Goal: Complete application form: Complete application form

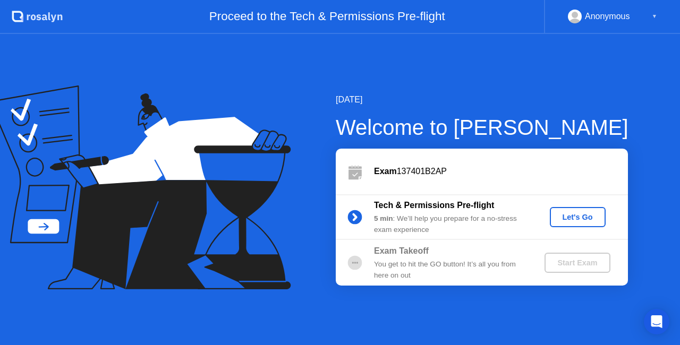
click at [572, 217] on div "Let's Go" at bounding box center [577, 217] width 47 height 8
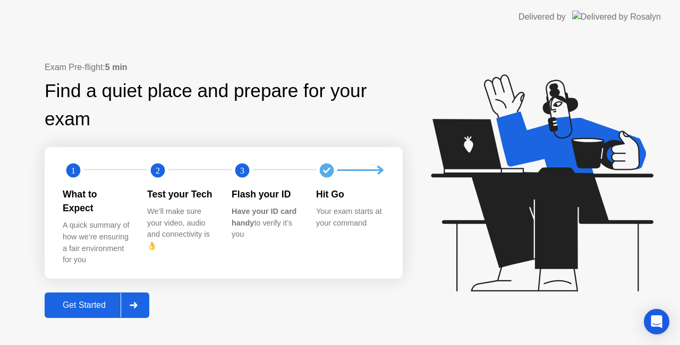
click at [88, 305] on button "Get Started" at bounding box center [97, 305] width 105 height 25
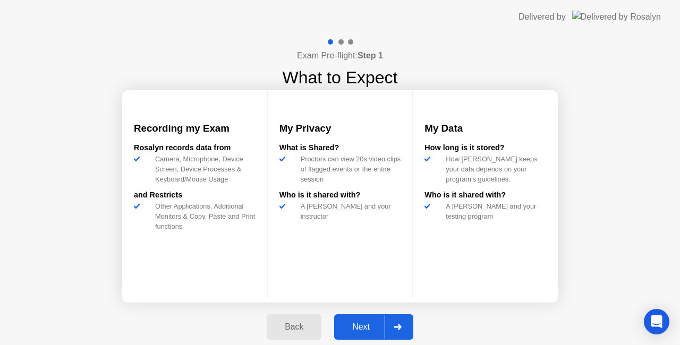
click at [357, 330] on div "Next" at bounding box center [360, 327] width 47 height 10
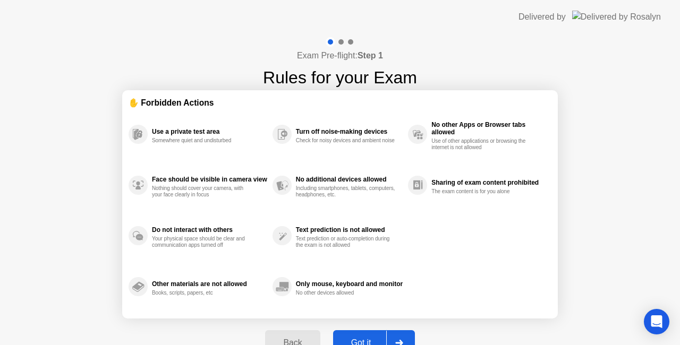
click at [360, 338] on div "Got it" at bounding box center [361, 343] width 50 height 10
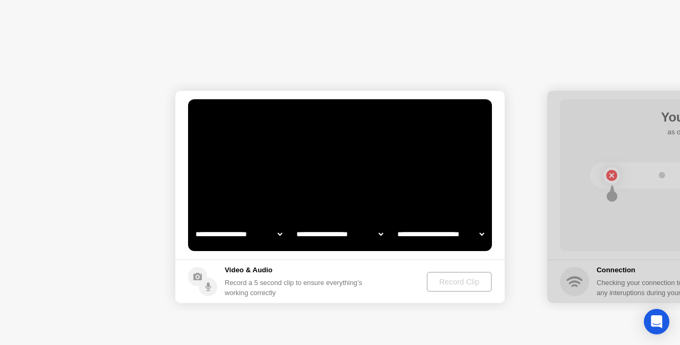
select select "**********"
select select "*******"
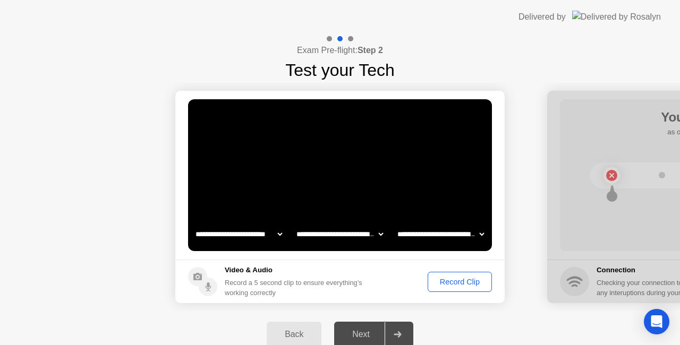
click at [451, 282] on div "Record Clip" at bounding box center [459, 282] width 57 height 8
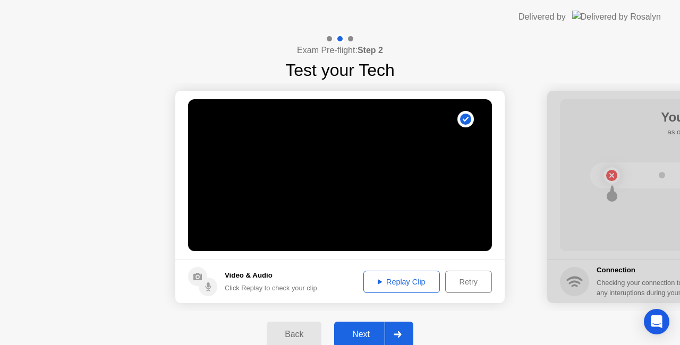
click at [402, 279] on div "Replay Clip" at bounding box center [401, 282] width 69 height 8
click at [366, 334] on div "Next" at bounding box center [360, 335] width 47 height 10
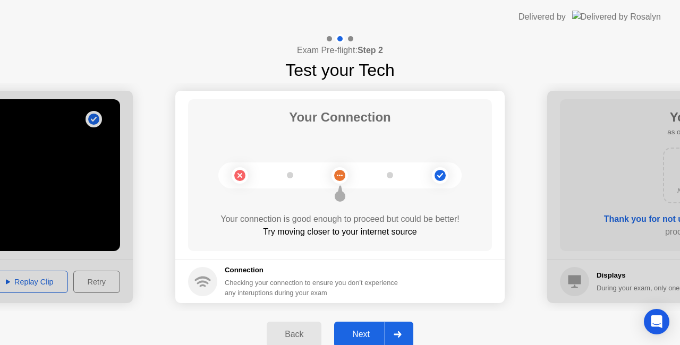
click at [355, 330] on div "Next" at bounding box center [360, 335] width 47 height 10
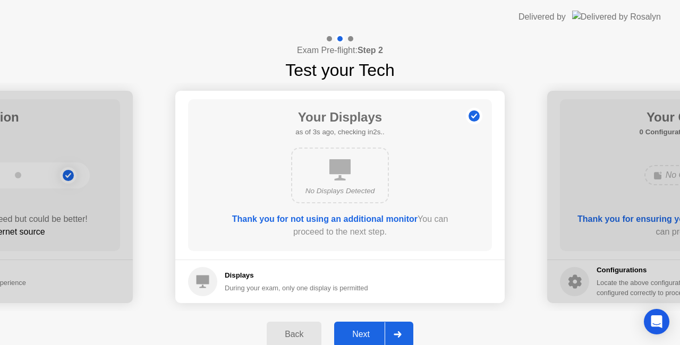
click at [357, 333] on div "Next" at bounding box center [360, 335] width 47 height 10
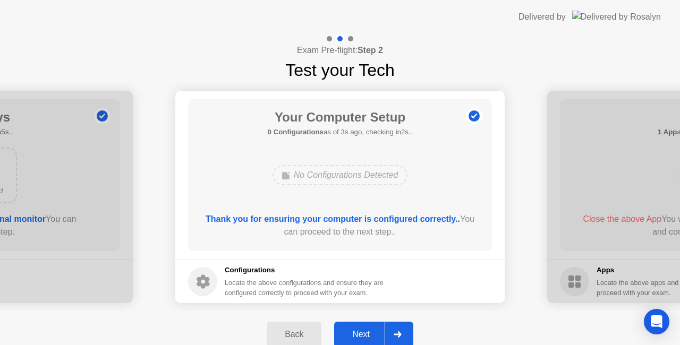
click at [357, 333] on div "Next" at bounding box center [360, 335] width 47 height 10
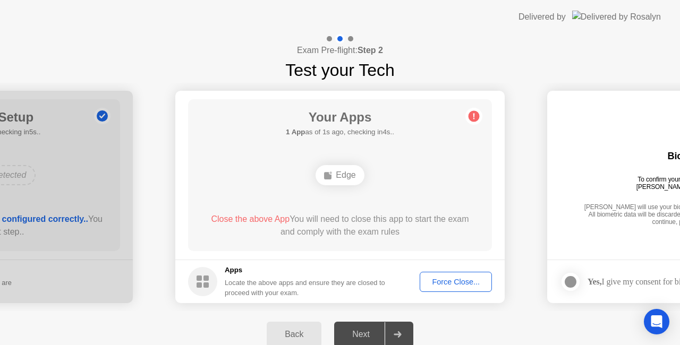
click at [365, 233] on div "Close the above App You will need to close this app to start the exam and compl…" at bounding box center [339, 225] width 273 height 25
click at [247, 220] on span "Close the above App" at bounding box center [250, 218] width 79 height 9
click at [441, 281] on div "Force Close..." at bounding box center [455, 282] width 65 height 8
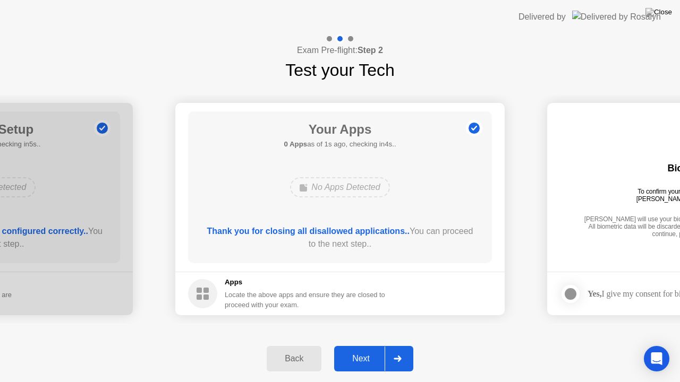
click at [351, 345] on button "Next" at bounding box center [373, 358] width 79 height 25
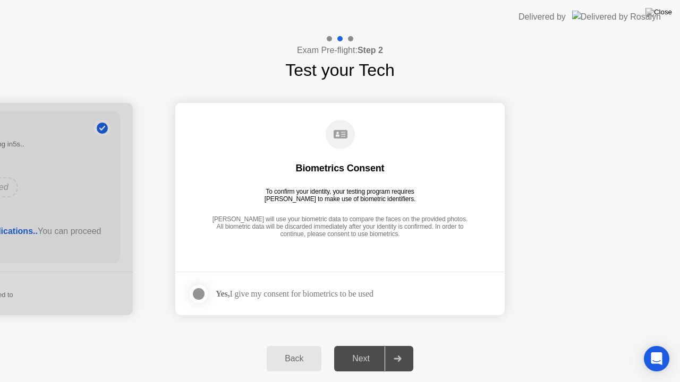
click at [354, 301] on div "Yes, I give my consent for biometrics to be used" at bounding box center [280, 293] width 185 height 21
click at [347, 295] on div "Yes, I give my consent for biometrics to be used" at bounding box center [295, 294] width 158 height 10
click at [369, 155] on div "Biometrics Consent To confirm your identity, your testing program requires [PER…" at bounding box center [340, 179] width 304 height 136
click at [277, 291] on div "Yes, I give my consent for biometrics to be used" at bounding box center [295, 294] width 158 height 10
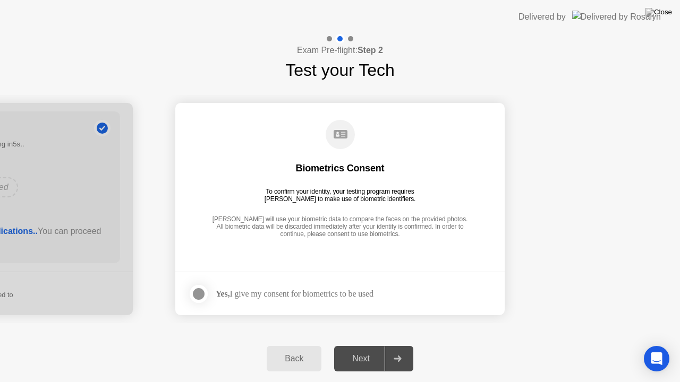
click at [199, 295] on div at bounding box center [198, 294] width 13 height 13
click at [358, 345] on div "Next" at bounding box center [360, 359] width 47 height 10
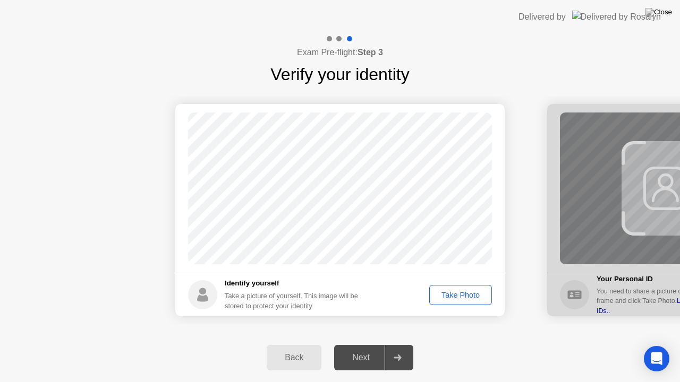
click at [455, 296] on div "Take Photo" at bounding box center [460, 295] width 55 height 8
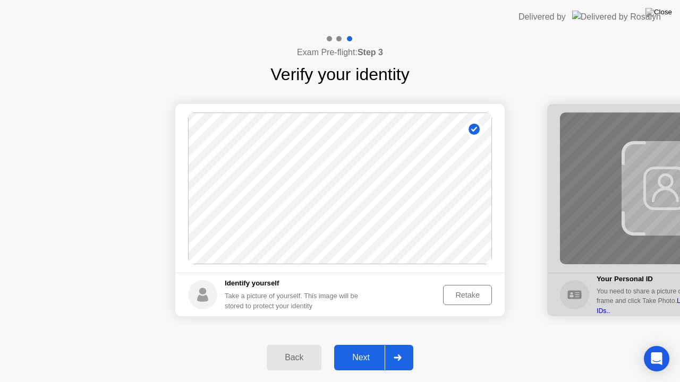
click at [356, 345] on div "Next" at bounding box center [360, 358] width 47 height 10
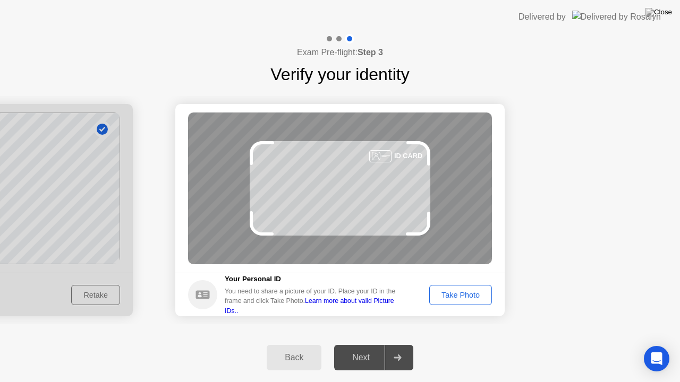
click at [469, 294] on div "Take Photo" at bounding box center [460, 295] width 55 height 8
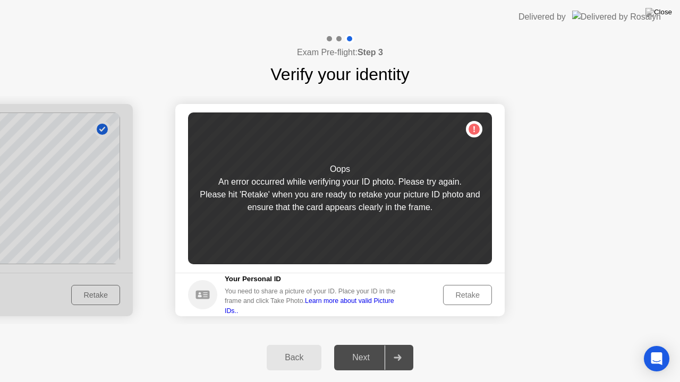
click at [469, 294] on div "Retake" at bounding box center [466, 295] width 41 height 8
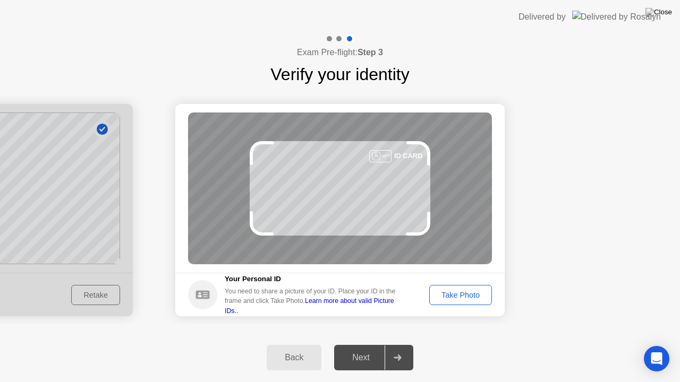
click at [469, 294] on div "Take Photo" at bounding box center [460, 295] width 55 height 8
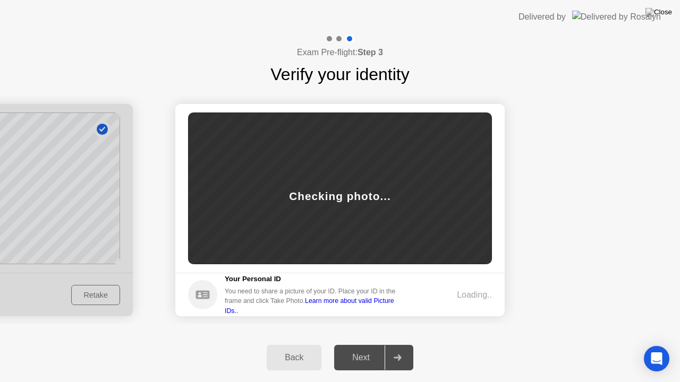
click at [341, 306] on link "Learn more about valid Picture IDs.." at bounding box center [309, 305] width 169 height 17
click at [337, 345] on div "Next" at bounding box center [360, 358] width 47 height 10
click at [355, 248] on div "Checking photo..." at bounding box center [340, 189] width 304 height 152
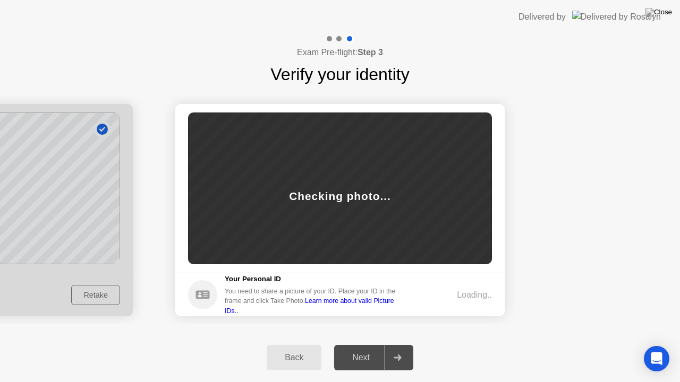
click at [342, 194] on div "Checking photo..." at bounding box center [339, 196] width 101 height 16
click at [285, 345] on div "Back" at bounding box center [294, 358] width 48 height 10
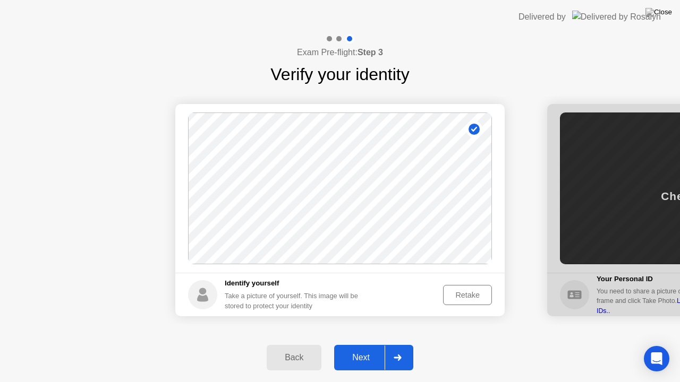
click at [466, 304] on button "Retake" at bounding box center [467, 295] width 49 height 20
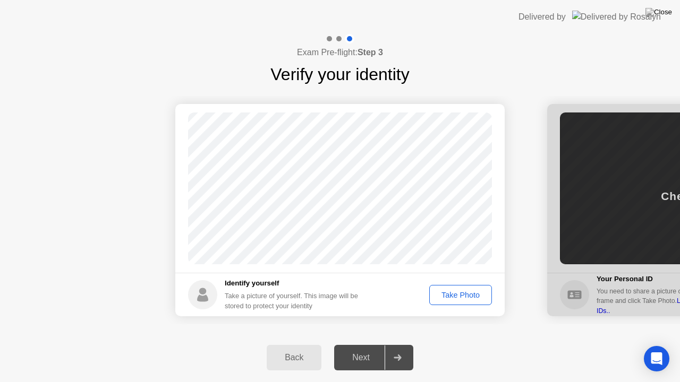
click at [371, 345] on div "Next" at bounding box center [360, 358] width 47 height 10
click at [460, 297] on div "Take Photo" at bounding box center [460, 295] width 55 height 8
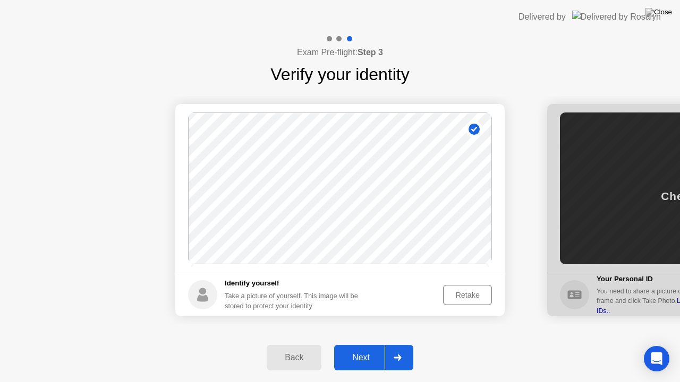
click at [361, 345] on div "Next" at bounding box center [360, 358] width 47 height 10
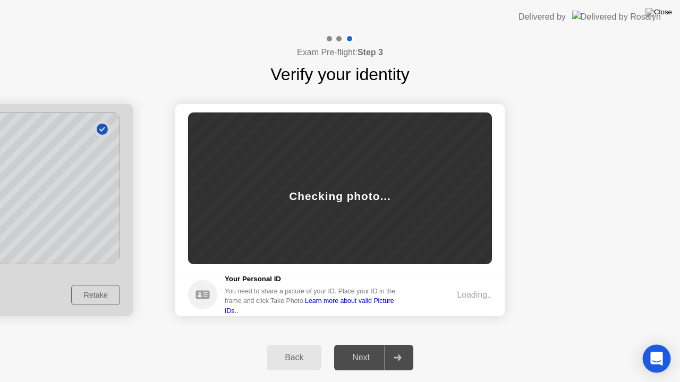
click at [650, 345] on div "Open Intercom Messenger" at bounding box center [656, 359] width 28 height 28
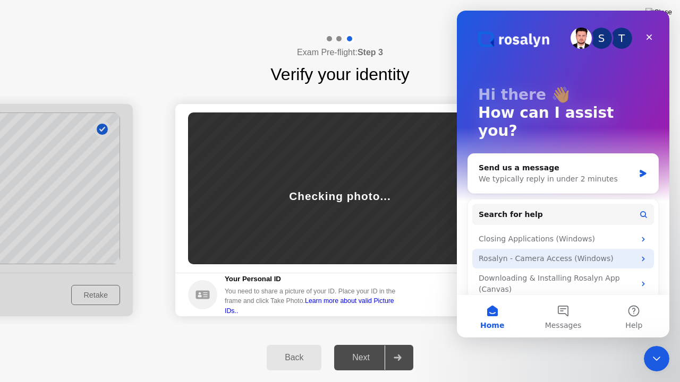
scroll to position [27, 0]
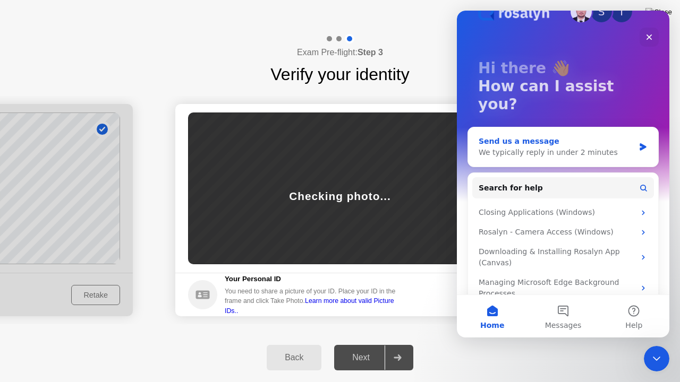
click at [525, 136] on div "Send us a message" at bounding box center [556, 141] width 156 height 11
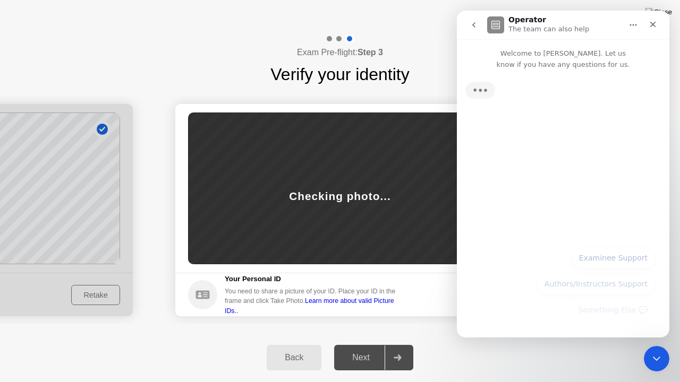
scroll to position [0, 0]
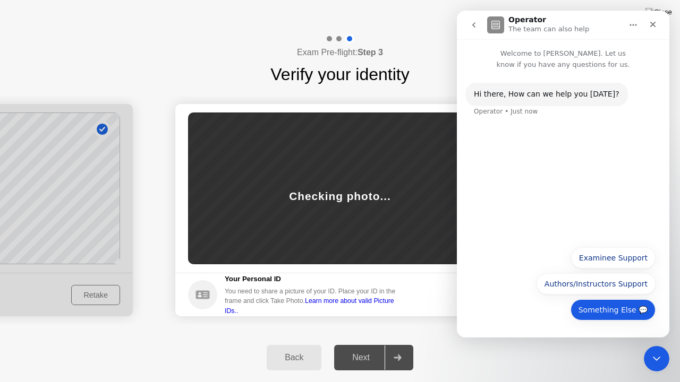
click at [605, 314] on button "Something Else 💬" at bounding box center [612, 309] width 85 height 21
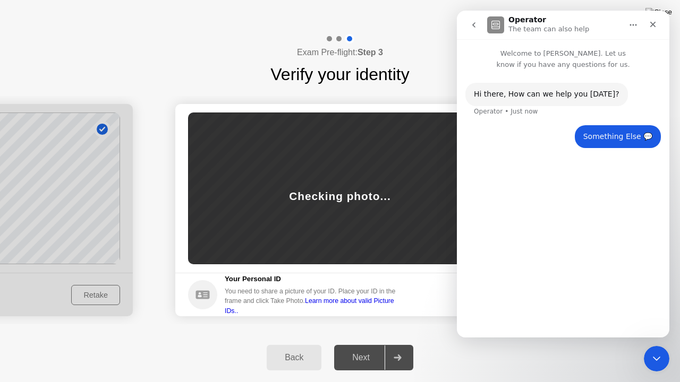
click at [548, 270] on div "Hi ​there, How can we help you [DATE]? Operator • Just now Something Else 💬 • J…" at bounding box center [563, 199] width 212 height 259
click at [527, 316] on div "Hi ​there, How can we help you [DATE]? Operator • Just now Something Else 💬 • J…" at bounding box center [563, 199] width 212 height 259
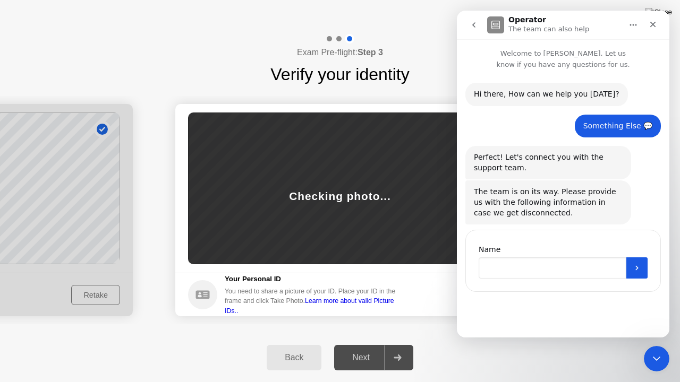
click at [522, 261] on input "Name" at bounding box center [552, 267] width 148 height 21
type input "**********"
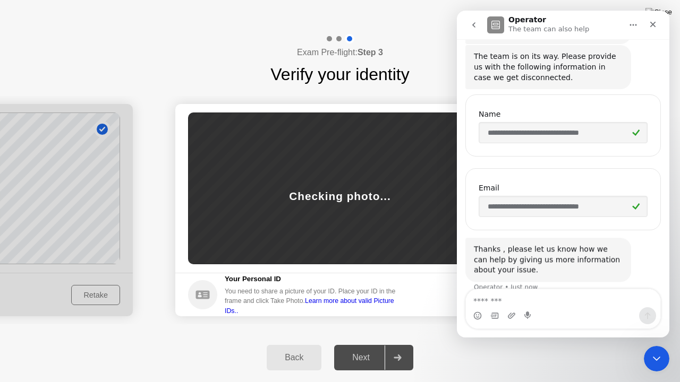
scroll to position [149, 0]
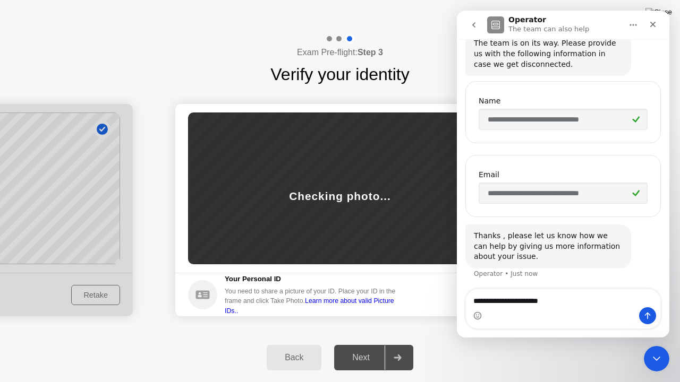
type textarea "**********"
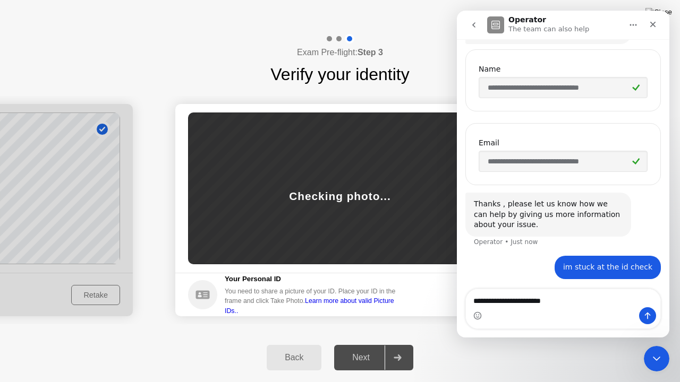
type textarea "**********"
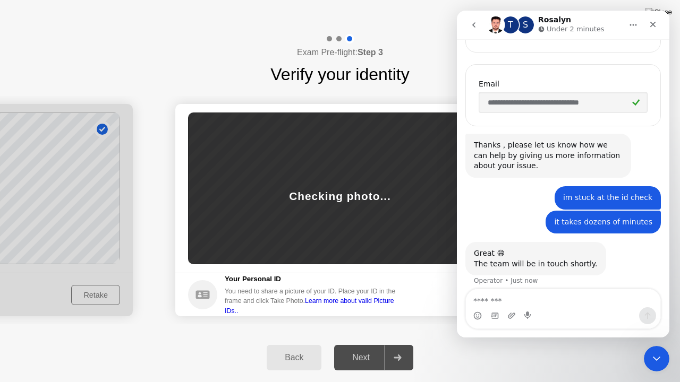
scroll to position [247, 0]
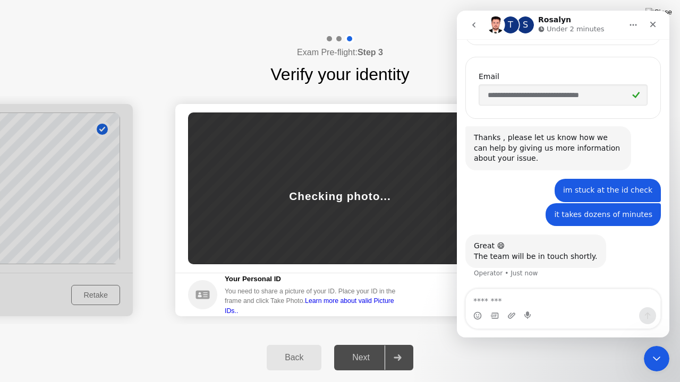
click at [428, 329] on div "Success Photo is correctly taken Identify yourself Take a picture of yourself. …" at bounding box center [340, 210] width 680 height 246
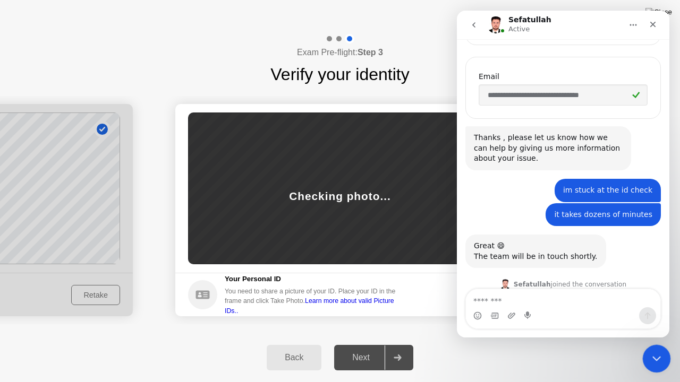
click at [653, 345] on icon "Close Intercom Messenger" at bounding box center [654, 357] width 13 height 13
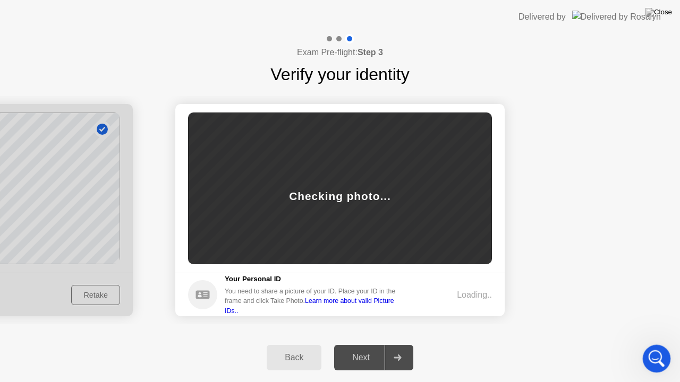
scroll to position [341, 0]
click at [653, 345] on icon "Open Intercom Messenger" at bounding box center [655, 358] width 18 height 18
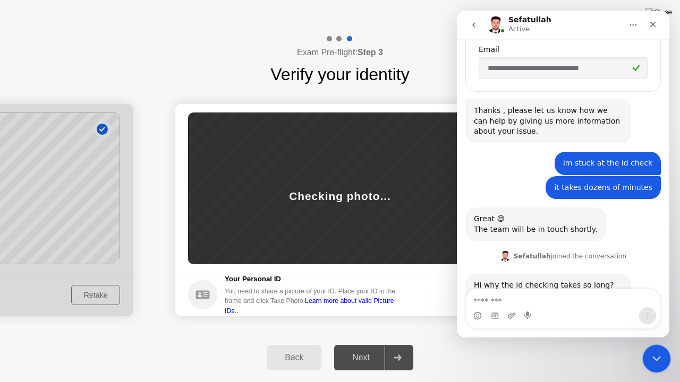
scroll to position [324, 0]
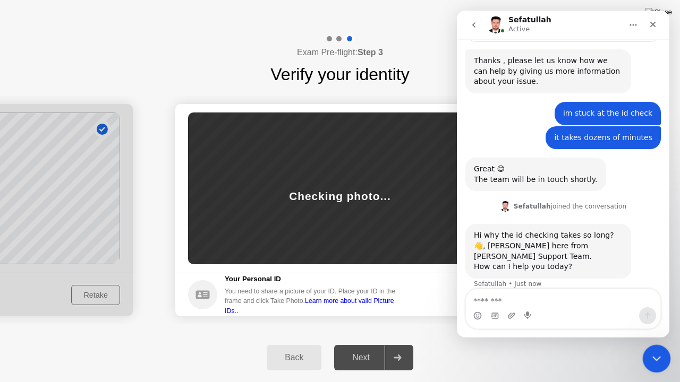
click at [653, 345] on icon "Close Intercom Messenger" at bounding box center [654, 357] width 13 height 13
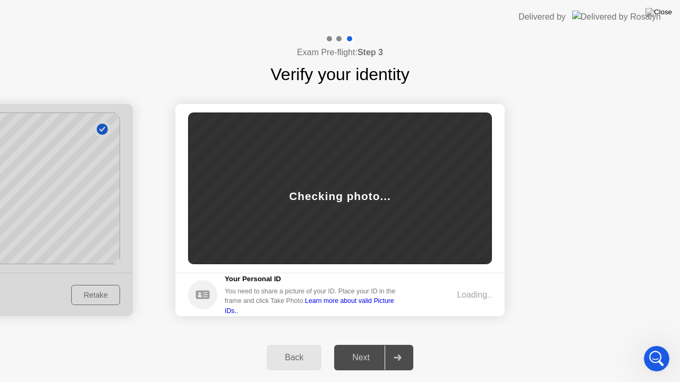
click at [369, 217] on div "Checking photo..." at bounding box center [340, 189] width 304 height 152
click at [651, 345] on icon "Open Intercom Messenger" at bounding box center [655, 358] width 18 height 18
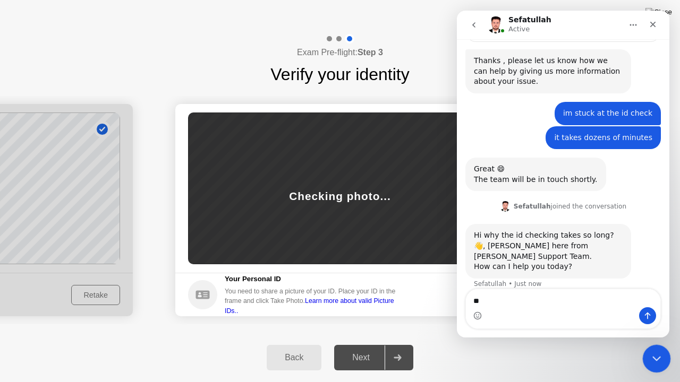
type textarea "*"
click at [431, 281] on footer "Your Personal ID You need to share a picture of your ID. Place your ID in the f…" at bounding box center [339, 295] width 329 height 44
click at [433, 289] on div "Loading.." at bounding box center [457, 295] width 70 height 13
click at [431, 345] on div "Back Next" at bounding box center [340, 357] width 680 height 49
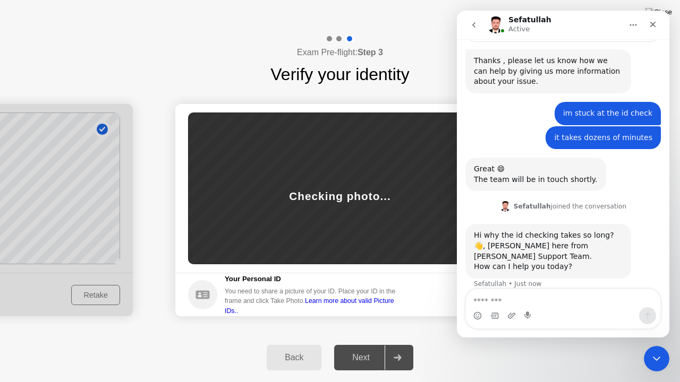
click at [265, 330] on div "Success Photo is correctly taken Identify yourself Take a picture of yourself. …" at bounding box center [340, 210] width 680 height 246
click at [356, 345] on div "Next" at bounding box center [360, 358] width 47 height 10
click at [656, 345] on icon "Close Intercom Messenger" at bounding box center [654, 357] width 13 height 13
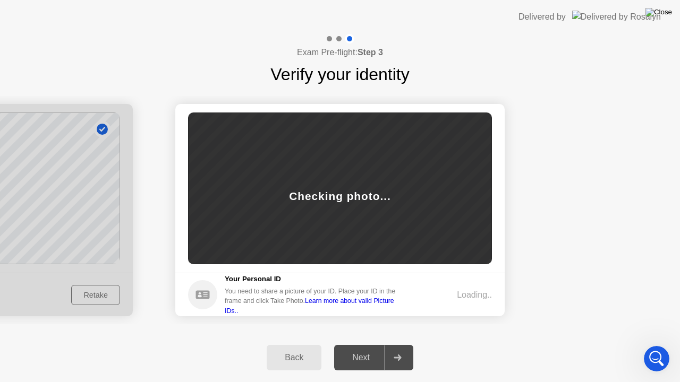
click at [666, 15] on img at bounding box center [658, 12] width 27 height 8
click at [372, 345] on div "Next" at bounding box center [360, 358] width 47 height 10
click at [652, 345] on icon "Open Intercom Messenger" at bounding box center [655, 358] width 18 height 18
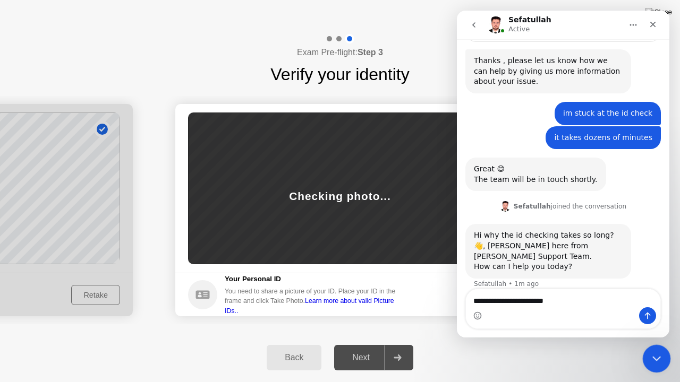
type textarea "**********"
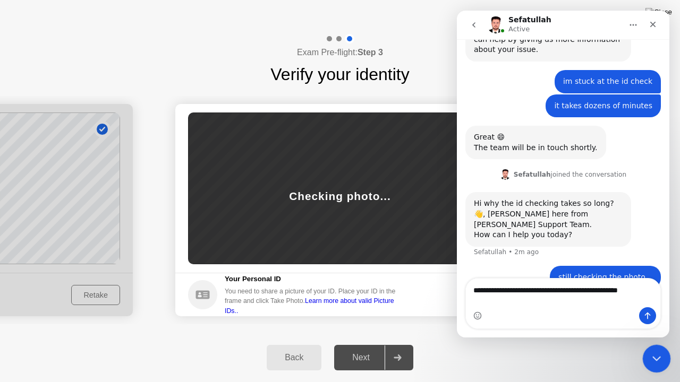
type textarea "**********"
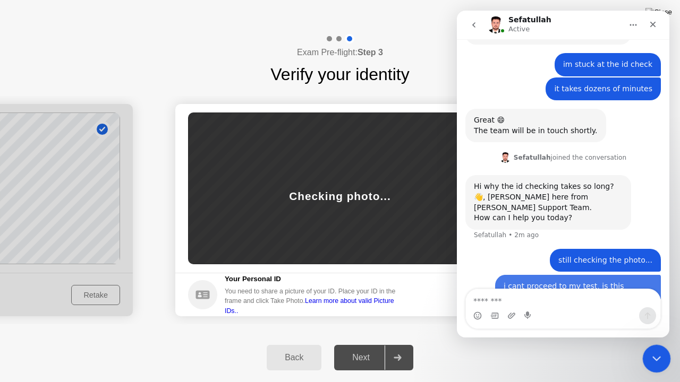
scroll to position [390, 0]
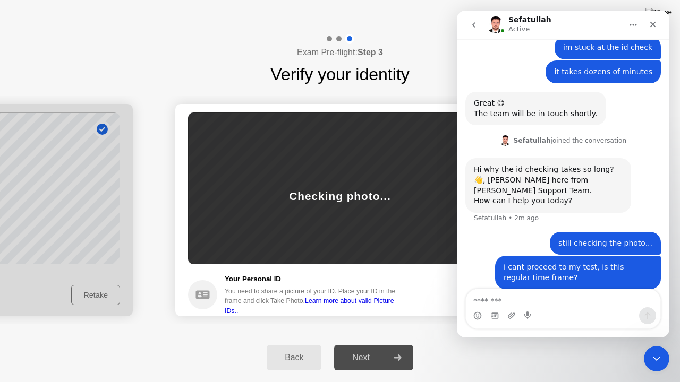
click at [424, 345] on div "Back Next" at bounding box center [340, 357] width 680 height 49
click at [226, 337] on div "Back Next" at bounding box center [340, 357] width 680 height 49
click at [659, 345] on icon "Close Intercom Messenger" at bounding box center [654, 357] width 13 height 13
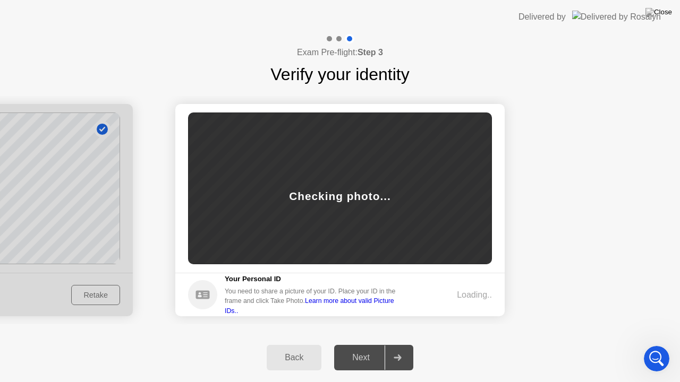
click at [334, 196] on div "Checking photo..." at bounding box center [339, 196] width 101 height 16
click at [646, 345] on div "Open Intercom Messenger" at bounding box center [654, 357] width 35 height 35
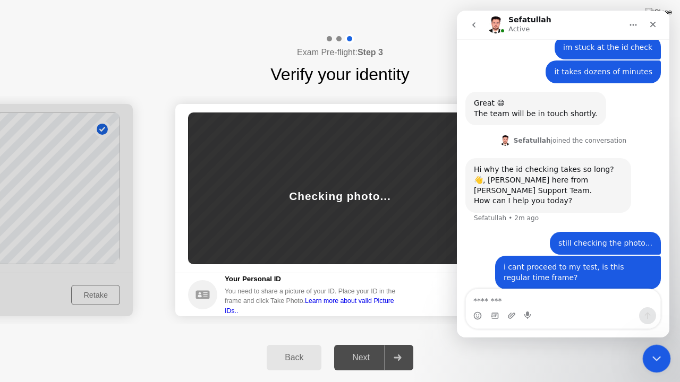
click at [646, 345] on div "Close Intercom Messenger" at bounding box center [654, 357] width 25 height 25
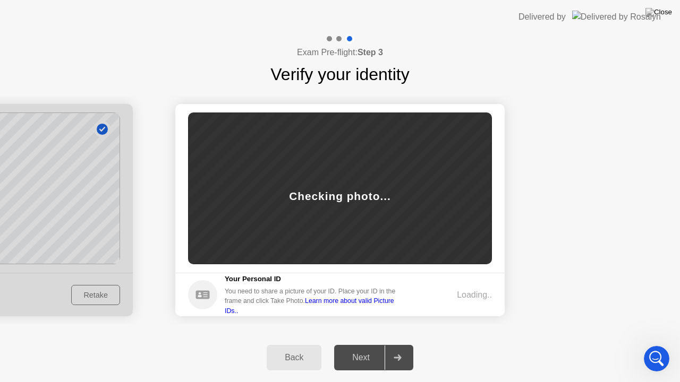
click at [393, 302] on link "Learn more about valid Picture IDs.." at bounding box center [309, 305] width 169 height 17
click at [651, 345] on icon "Open Intercom Messenger" at bounding box center [655, 358] width 18 height 18
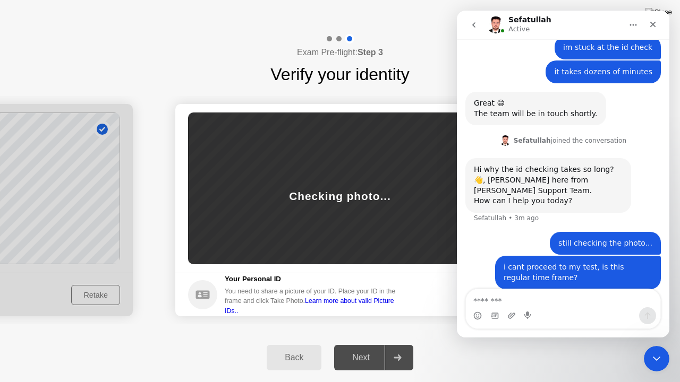
click at [541, 345] on div "Back Next" at bounding box center [340, 357] width 680 height 49
click at [504, 345] on div "Back Next" at bounding box center [340, 357] width 680 height 49
click at [454, 345] on div "Back Next" at bounding box center [340, 357] width 680 height 49
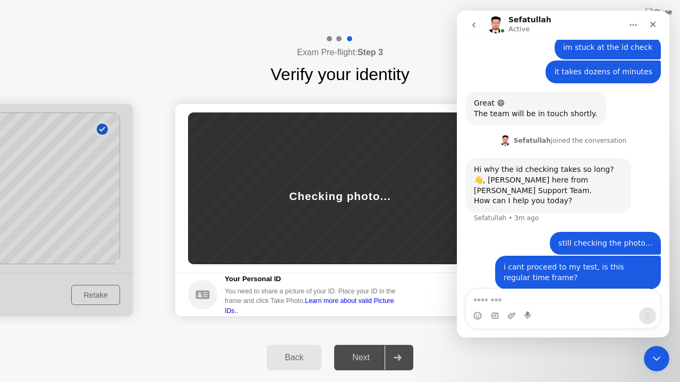
click at [637, 23] on button "Home" at bounding box center [633, 25] width 20 height 20
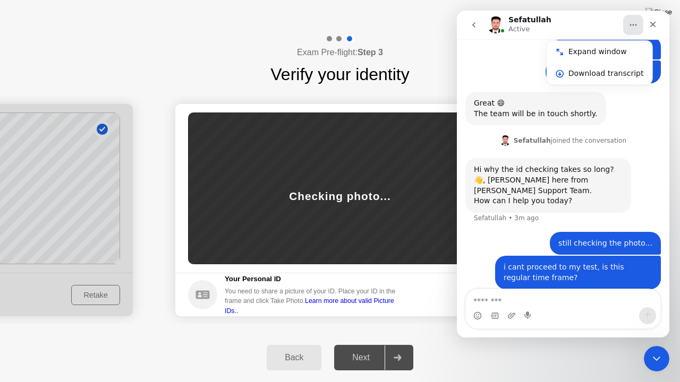
click at [445, 67] on div "Exam Pre-flight: Step 3 Verify your identity" at bounding box center [340, 60] width 680 height 53
click at [649, 345] on icon "Close Intercom Messenger" at bounding box center [654, 357] width 13 height 13
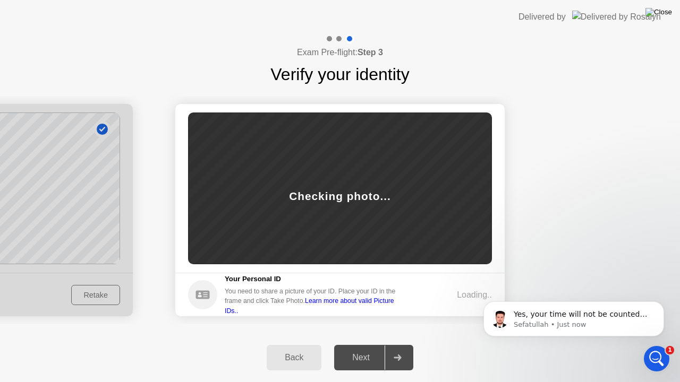
scroll to position [0, 0]
click at [608, 310] on p "Yes, your time will not be counted until the exam starts." at bounding box center [581, 315] width 137 height 11
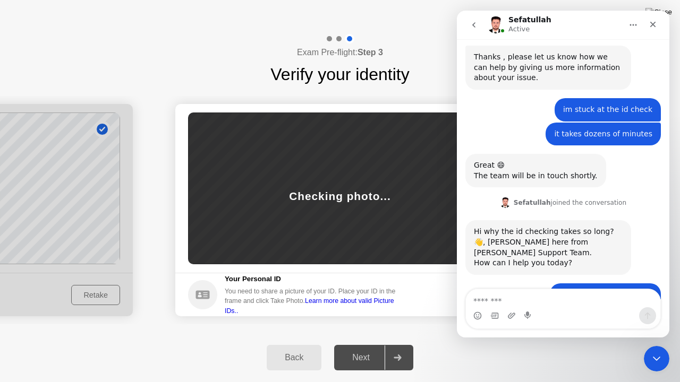
scroll to position [450, 0]
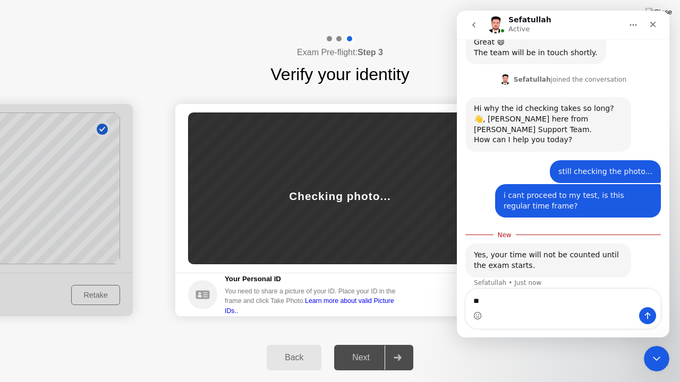
type textarea "*"
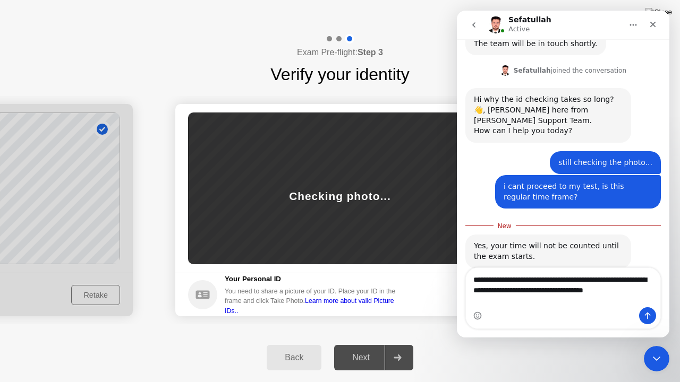
scroll to position [470, 0]
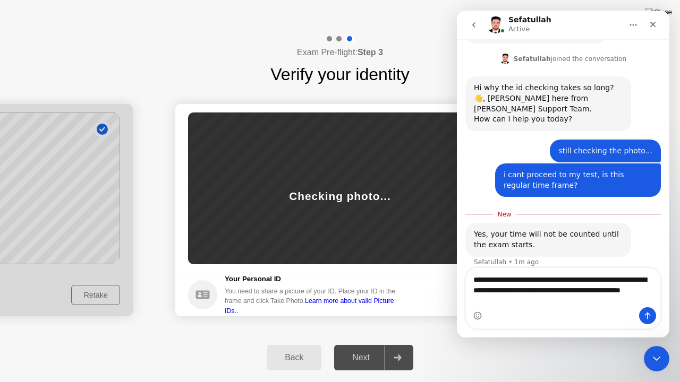
click at [518, 300] on textarea "**********" at bounding box center [563, 287] width 195 height 39
click at [505, 300] on textarea "**********" at bounding box center [563, 287] width 195 height 39
type textarea "**********"
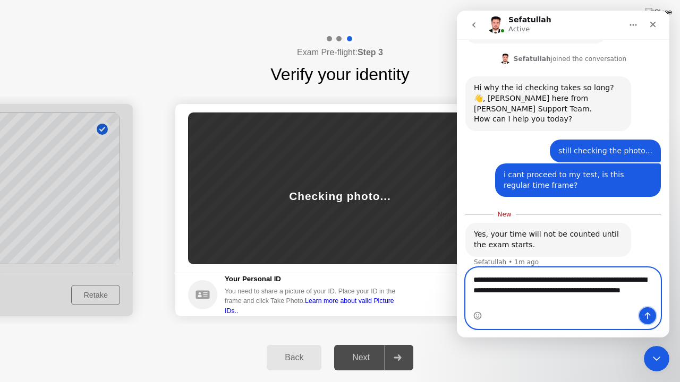
click at [648, 321] on button "Send a message…" at bounding box center [647, 315] width 17 height 17
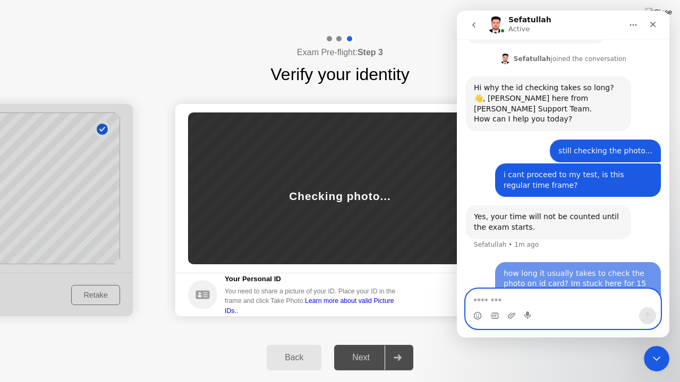
scroll to position [484, 0]
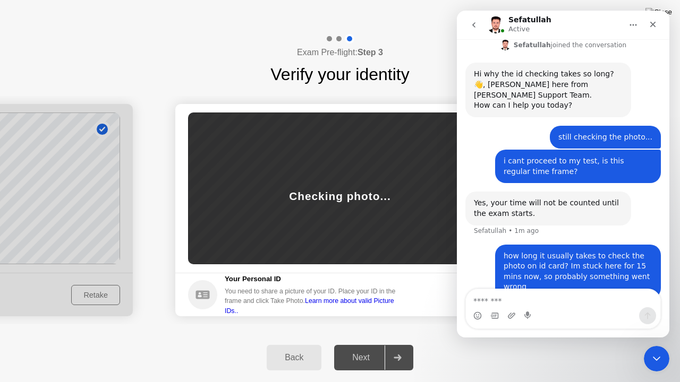
click at [440, 325] on div "Success Photo is correctly taken Identify yourself Take a picture of yourself. …" at bounding box center [340, 210] width 680 height 246
click at [659, 345] on icon "Close Intercom Messenger" at bounding box center [654, 357] width 13 height 13
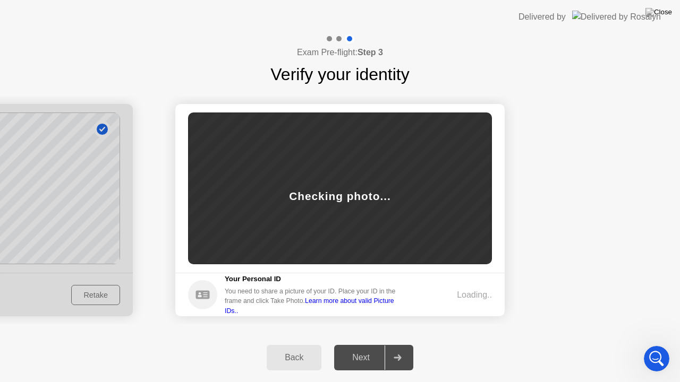
click at [382, 222] on div "Checking photo..." at bounding box center [340, 189] width 304 height 152
click at [667, 13] on img at bounding box center [658, 12] width 27 height 8
